Goal: Task Accomplishment & Management: Manage account settings

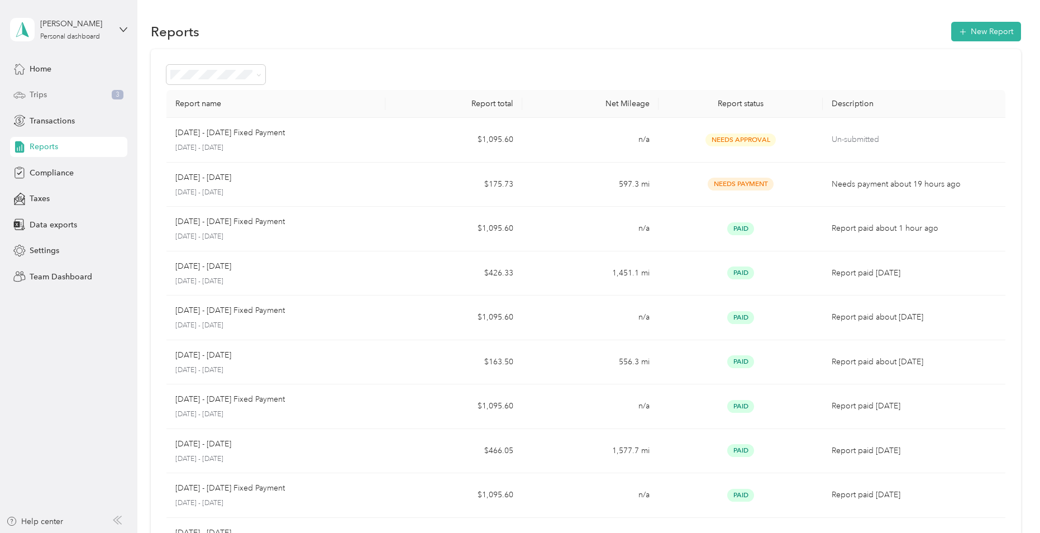
click at [48, 95] on div "Trips 3" at bounding box center [68, 95] width 117 height 20
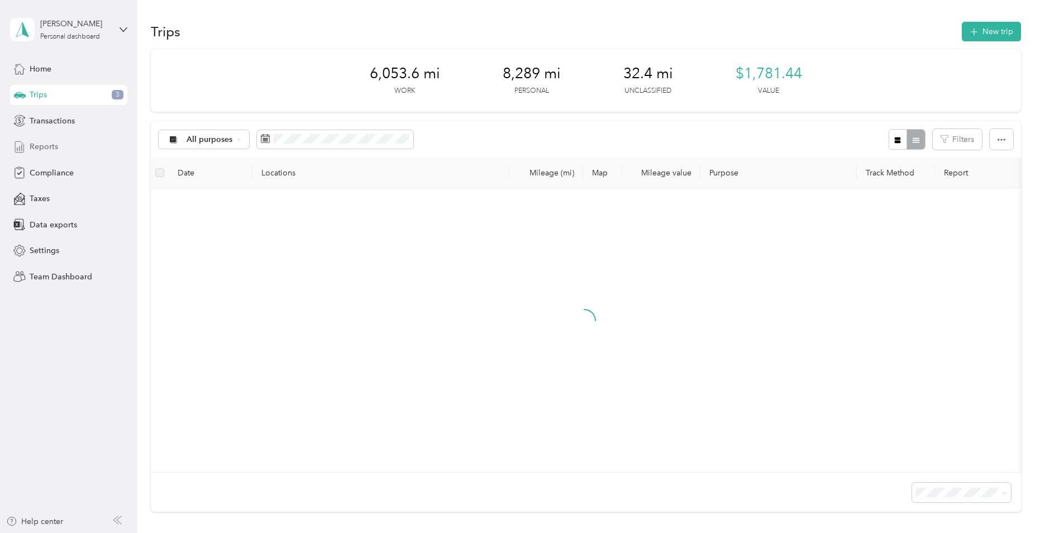
click at [52, 148] on span "Reports" at bounding box center [44, 147] width 28 height 12
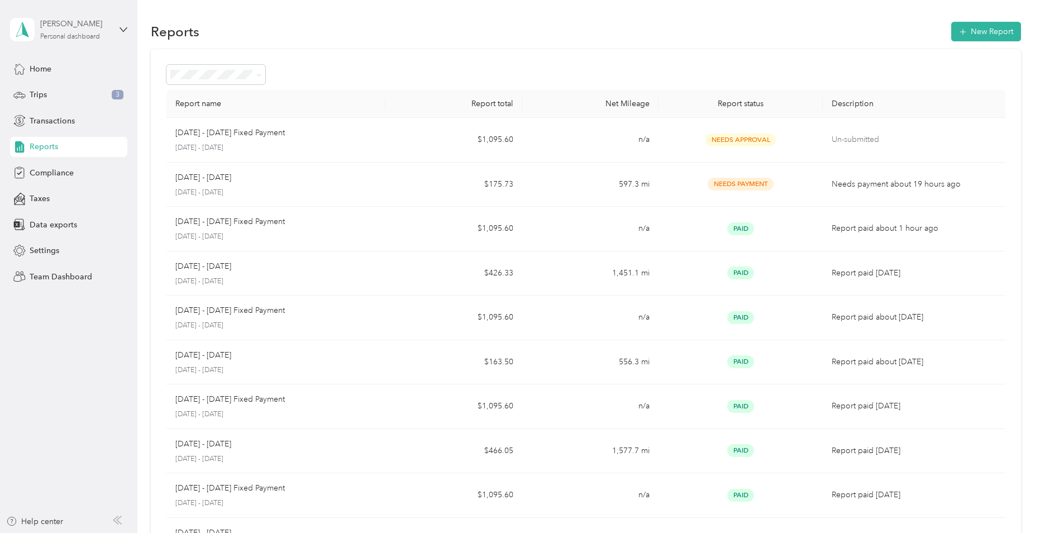
click at [66, 20] on div "[PERSON_NAME]" at bounding box center [75, 24] width 70 height 12
click at [42, 99] on div "Team dashboard" at bounding box center [128, 92] width 220 height 20
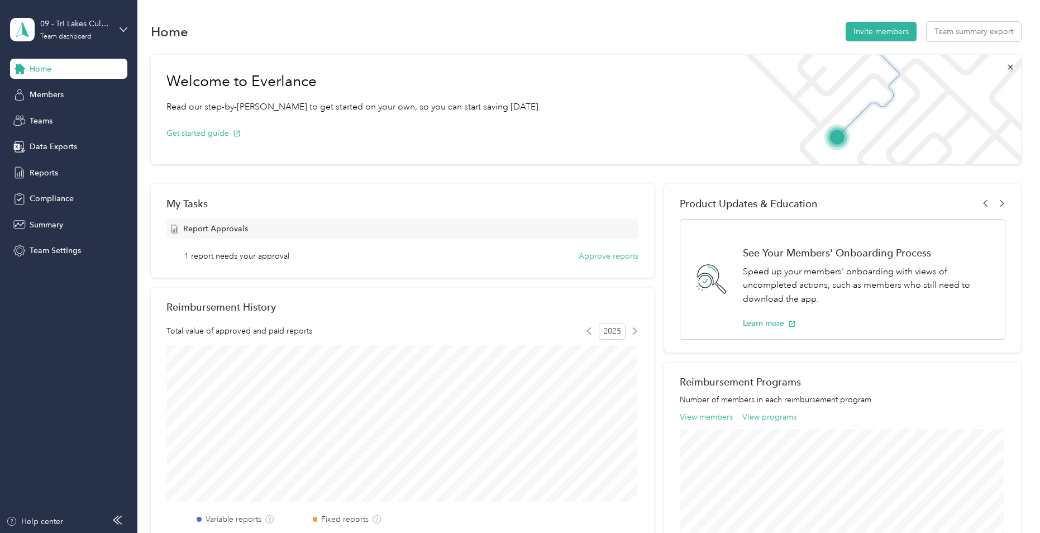
click at [248, 256] on span "1 report needs your approval" at bounding box center [236, 256] width 105 height 12
click at [607, 257] on button "Approve reports" at bounding box center [609, 256] width 60 height 12
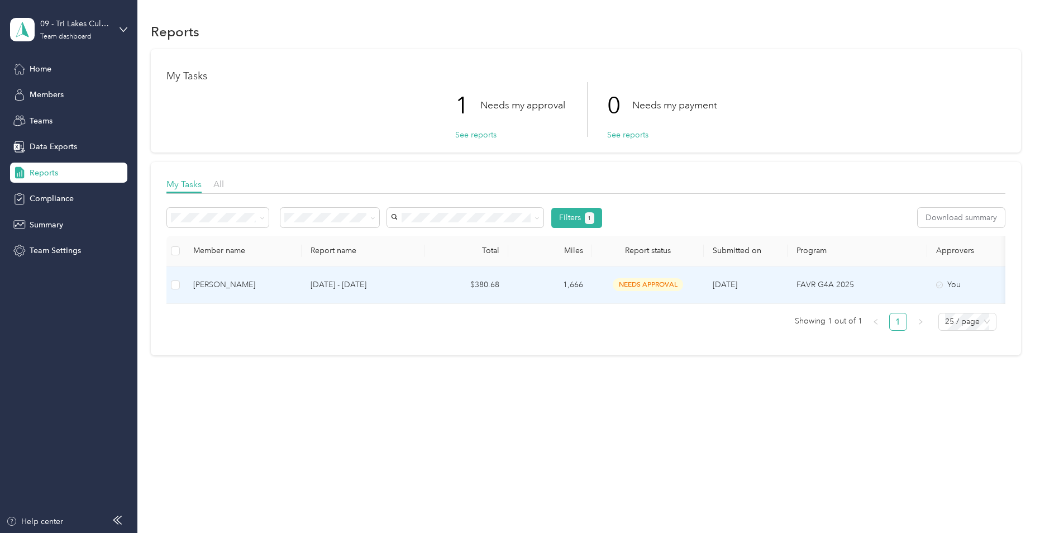
click at [236, 283] on div "[PERSON_NAME]" at bounding box center [242, 285] width 99 height 12
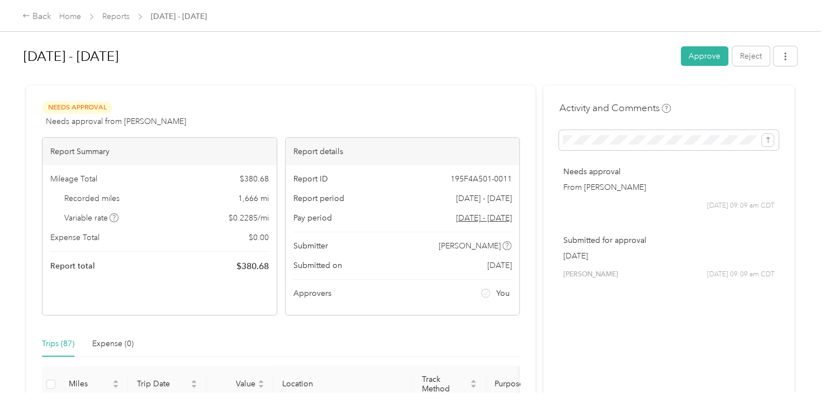
click at [690, 59] on button "Approve" at bounding box center [704, 56] width 47 height 20
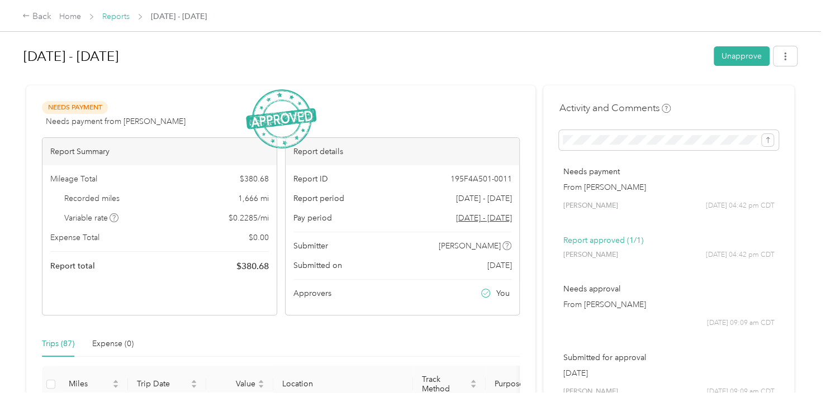
click at [121, 15] on link "Reports" at bounding box center [115, 16] width 27 height 9
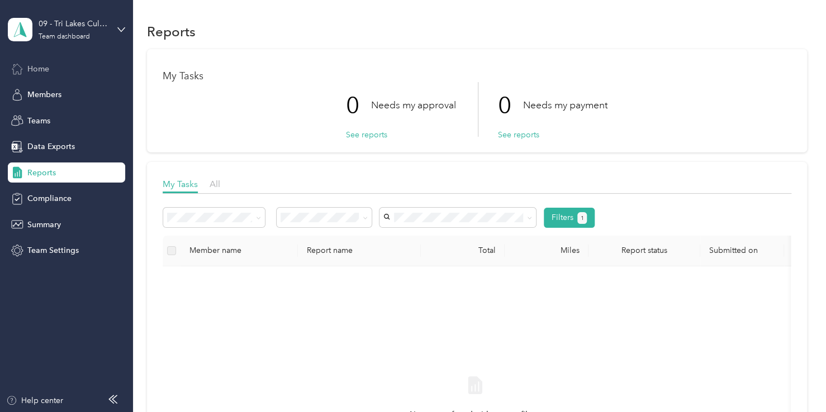
click at [69, 66] on div "Home" at bounding box center [66, 69] width 117 height 20
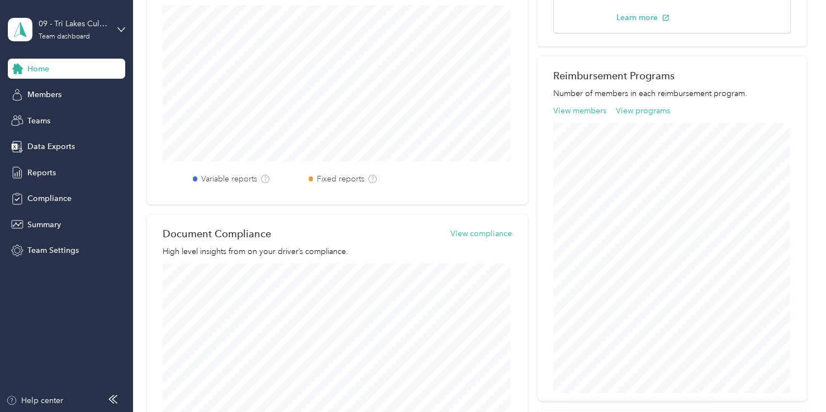
scroll to position [335, 0]
